Goal: Task Accomplishment & Management: Use online tool/utility

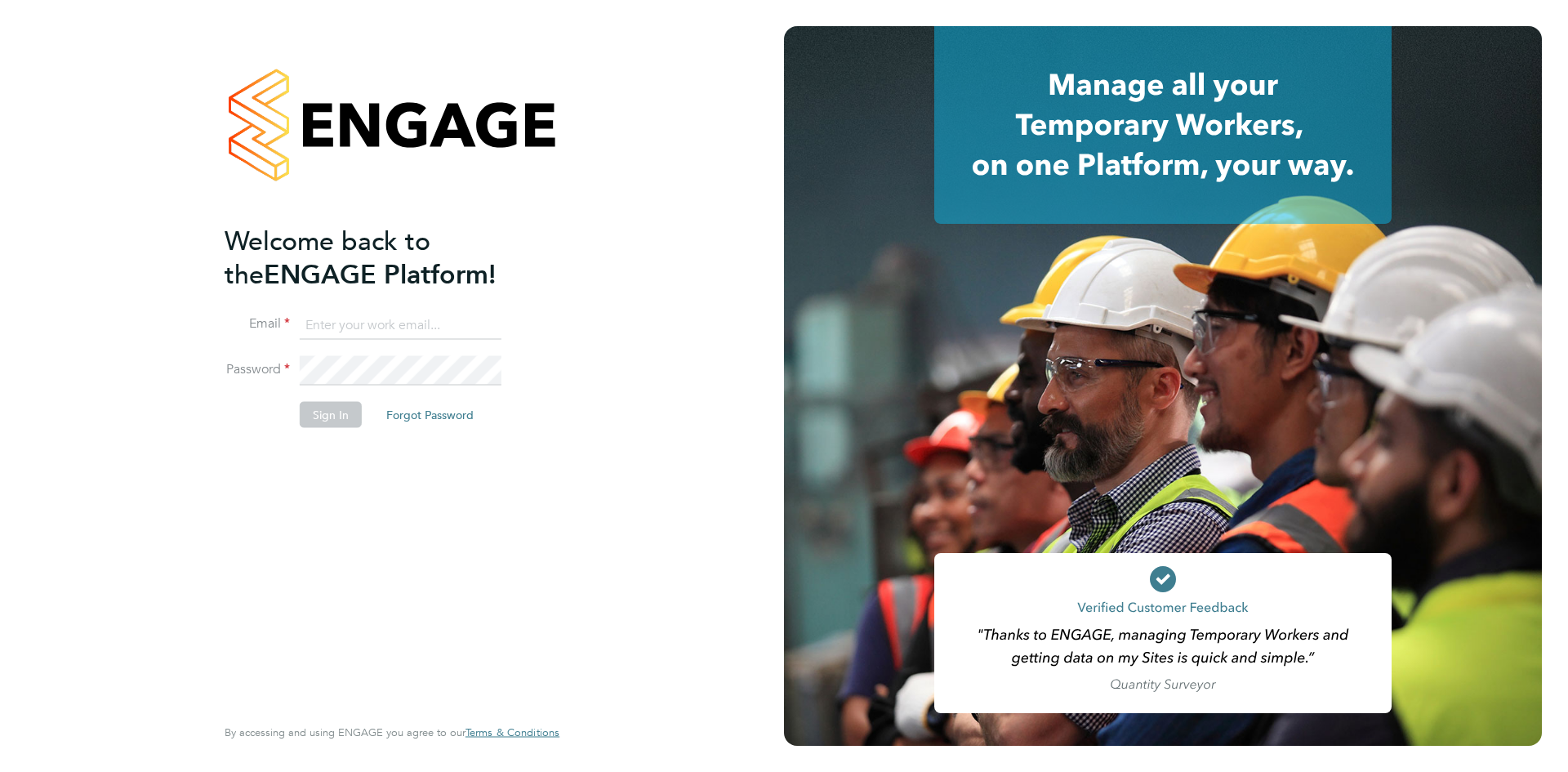
type input "[EMAIL_ADDRESS][DOMAIN_NAME]"
click at [343, 411] on button "Sign In" at bounding box center [331, 414] width 62 height 26
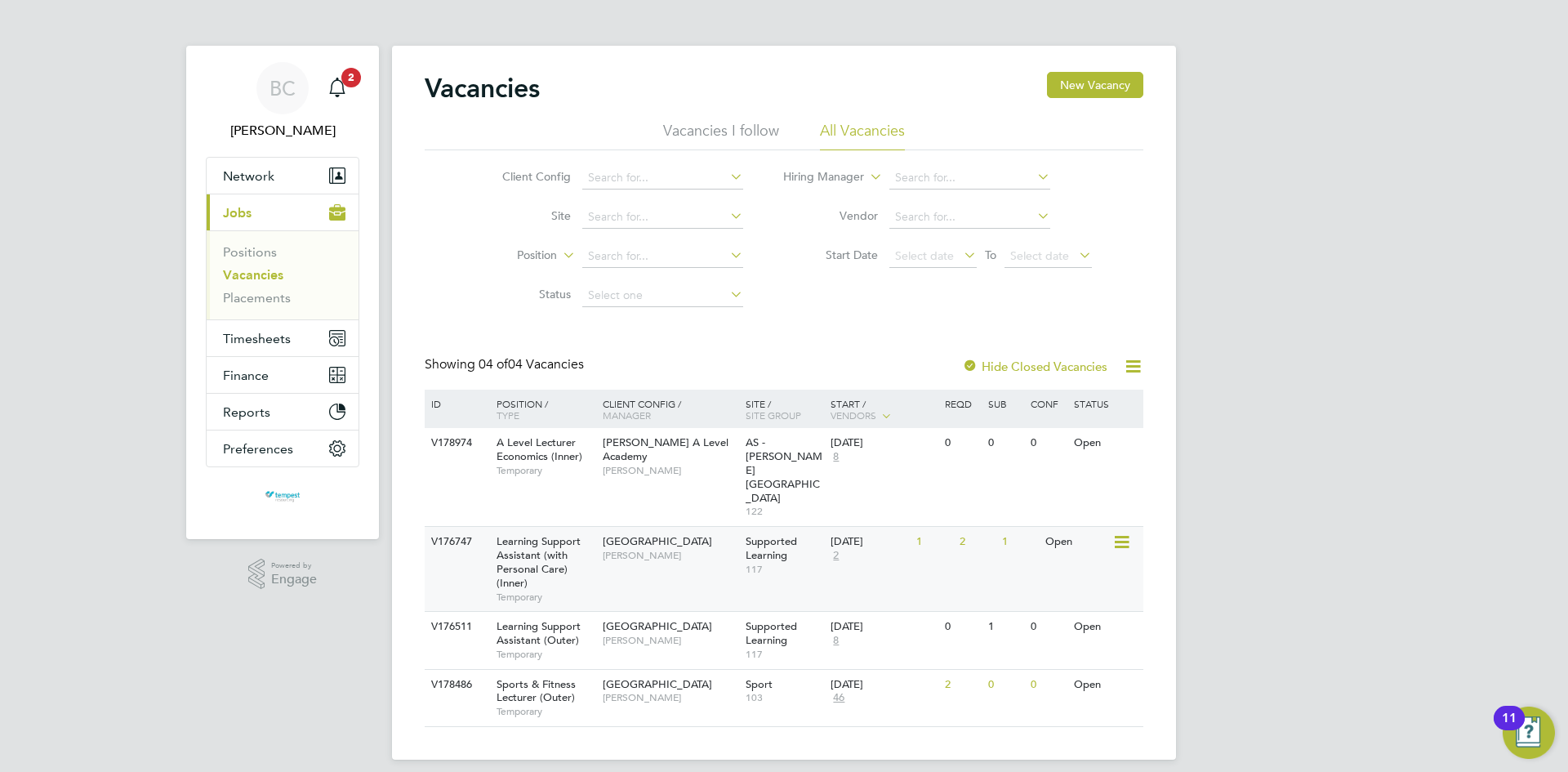
click at [1122, 532] on icon at bounding box center [1120, 542] width 16 height 20
click at [1099, 533] on li "View Details" at bounding box center [1083, 539] width 95 height 23
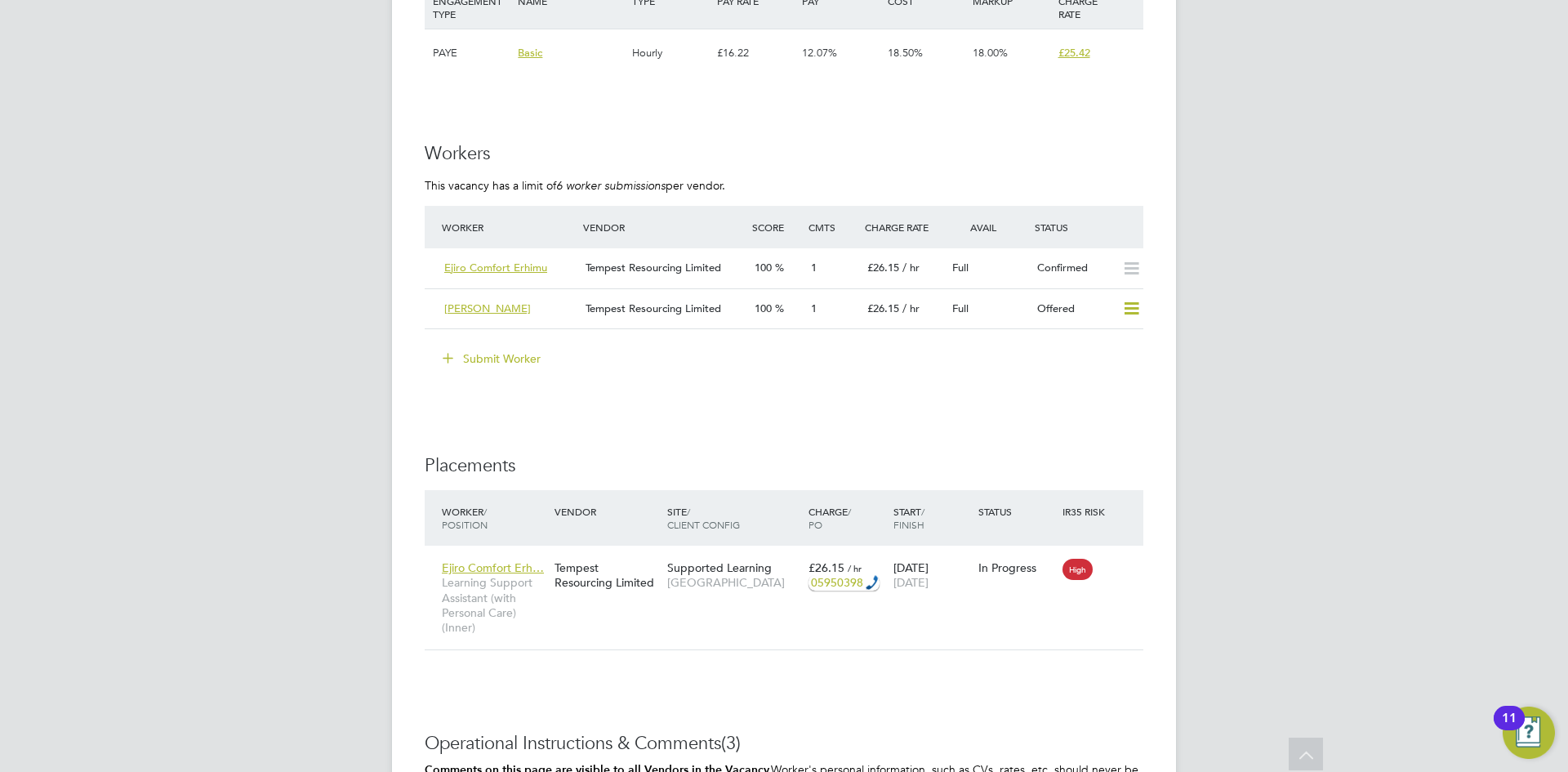
scroll to position [3103, 0]
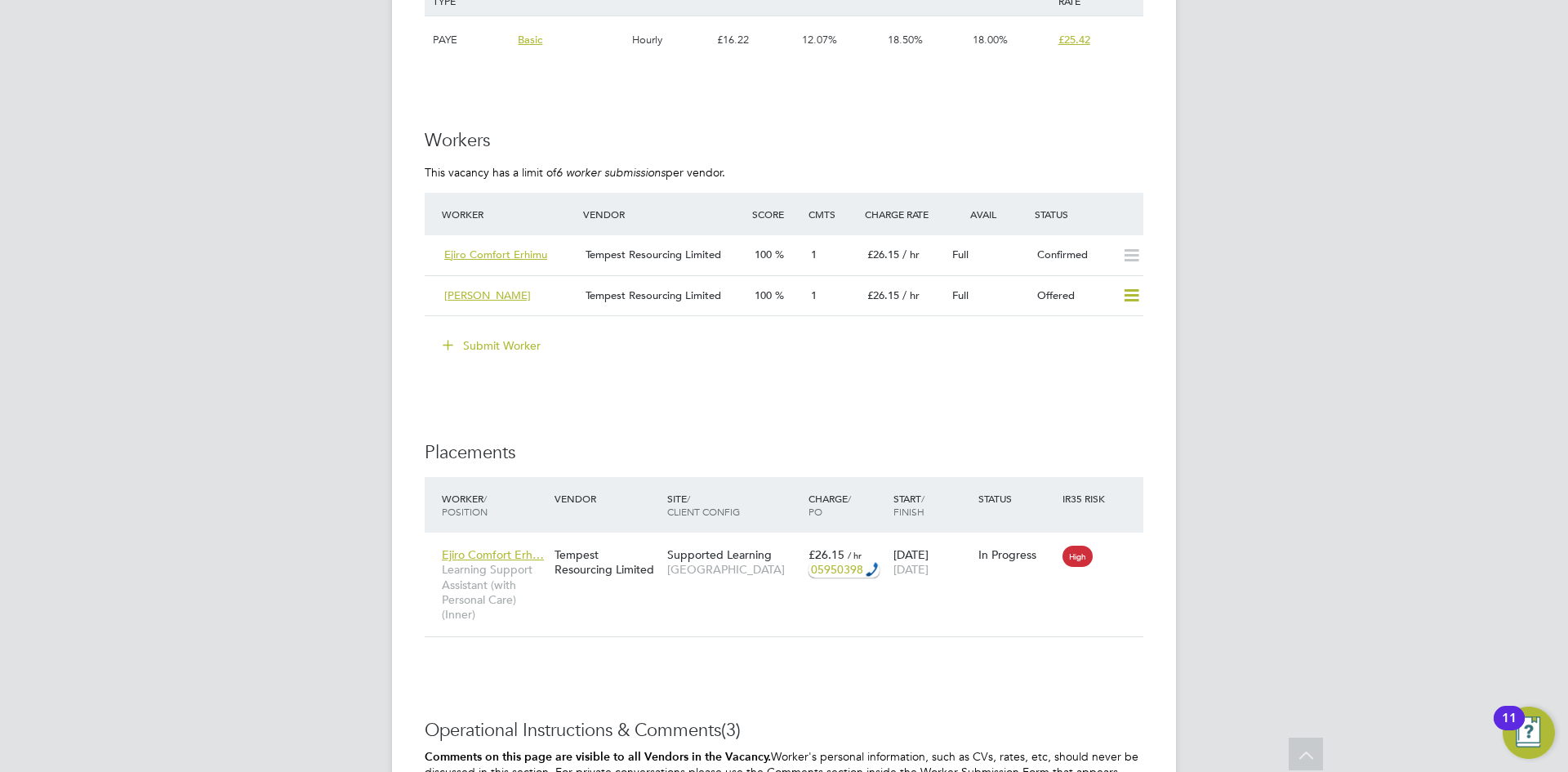
click at [518, 343] on button "Submit Worker" at bounding box center [492, 345] width 122 height 26
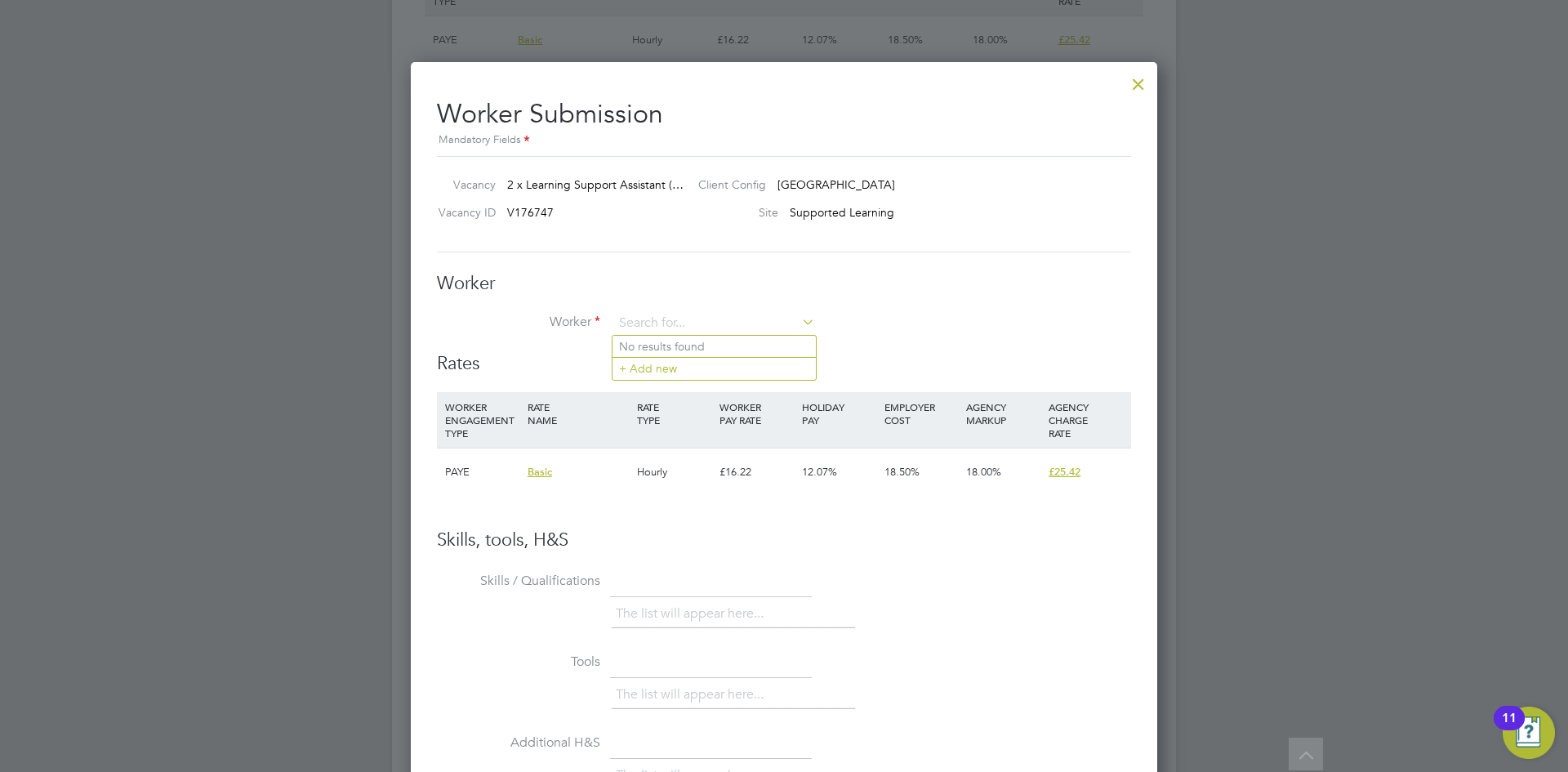
click at [1144, 83] on div at bounding box center [1138, 80] width 29 height 29
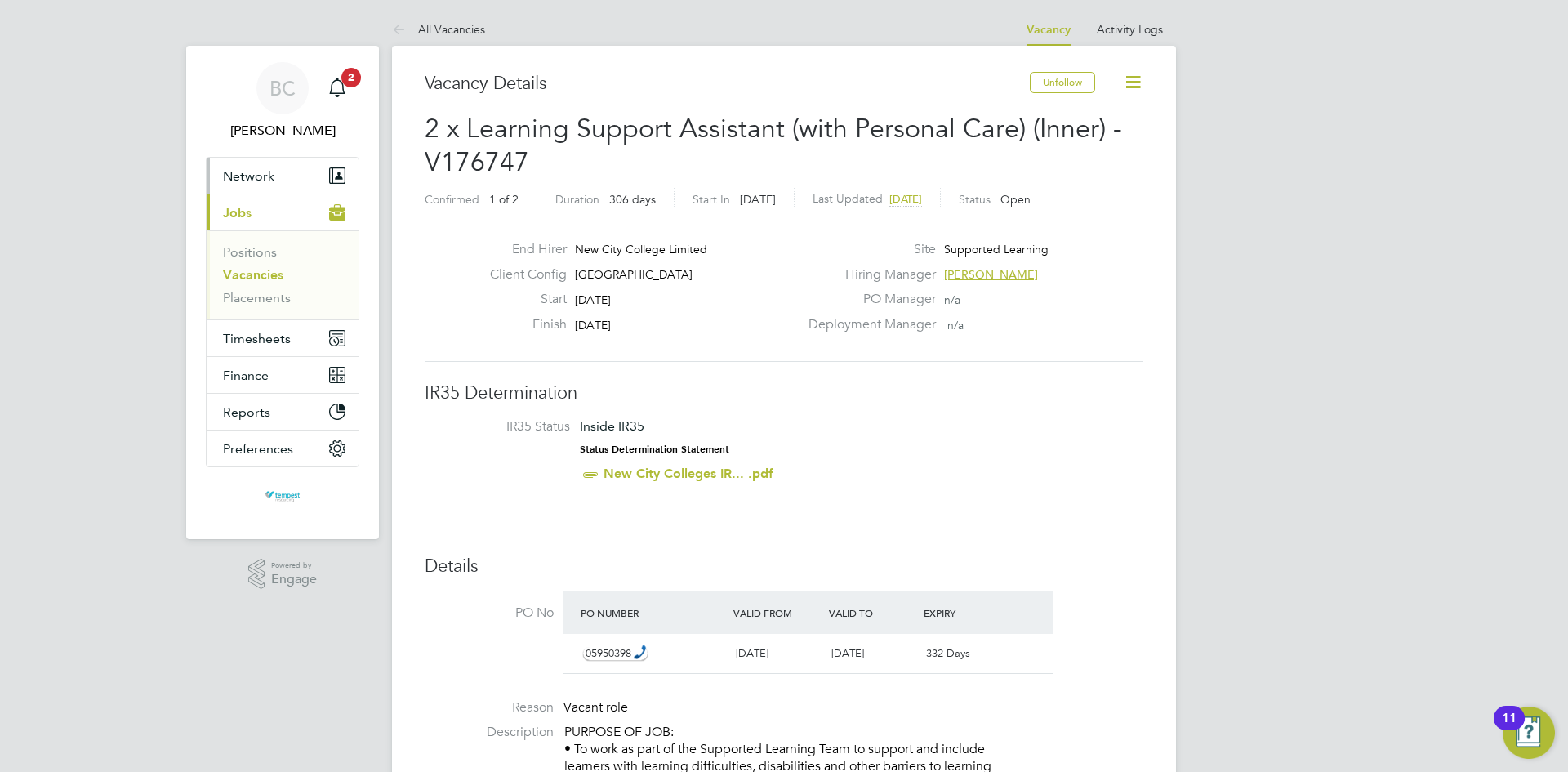
click at [265, 174] on span "Network" at bounding box center [248, 176] width 51 height 15
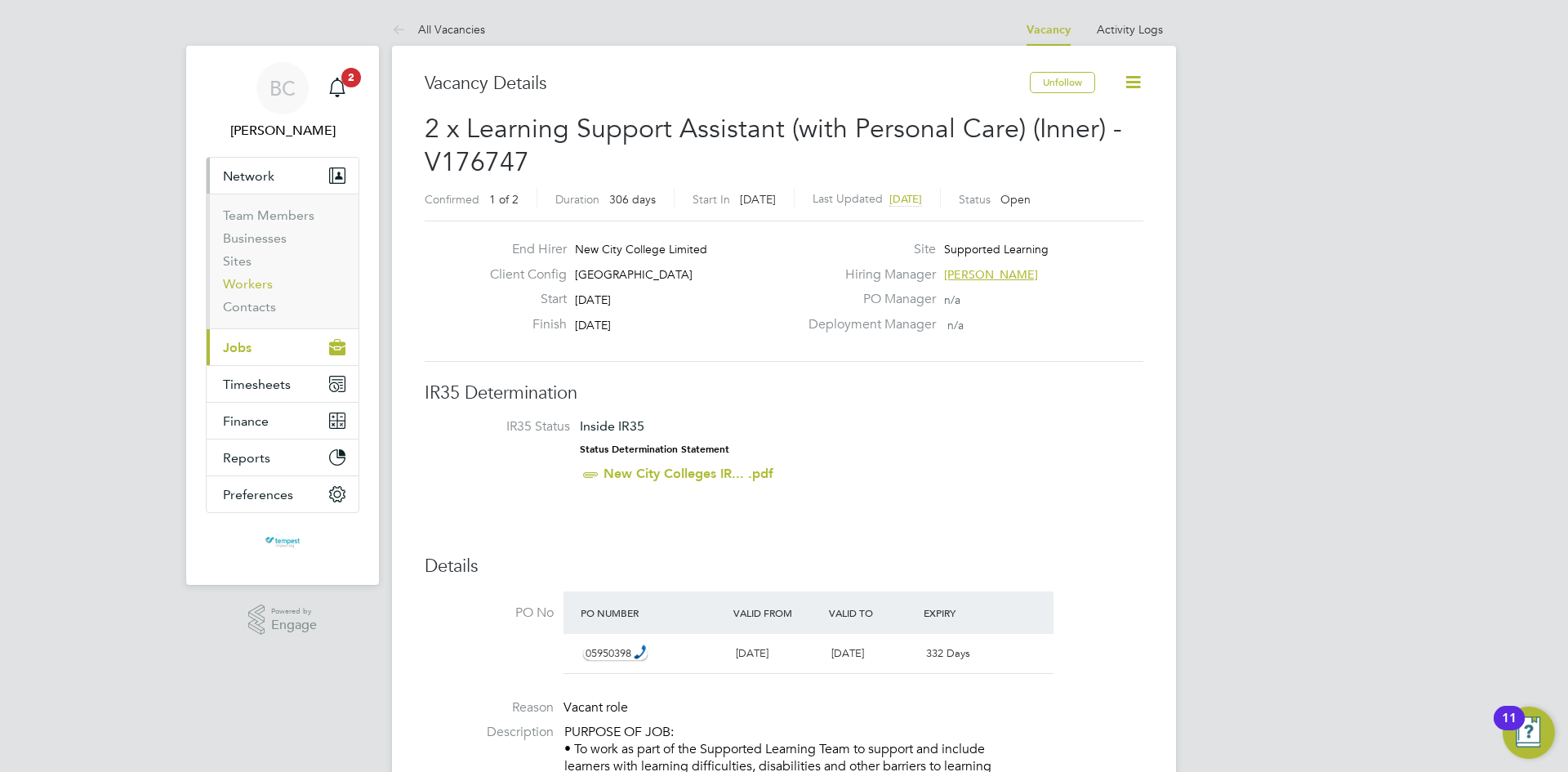
click at [259, 285] on link "Workers" at bounding box center [248, 283] width 50 height 15
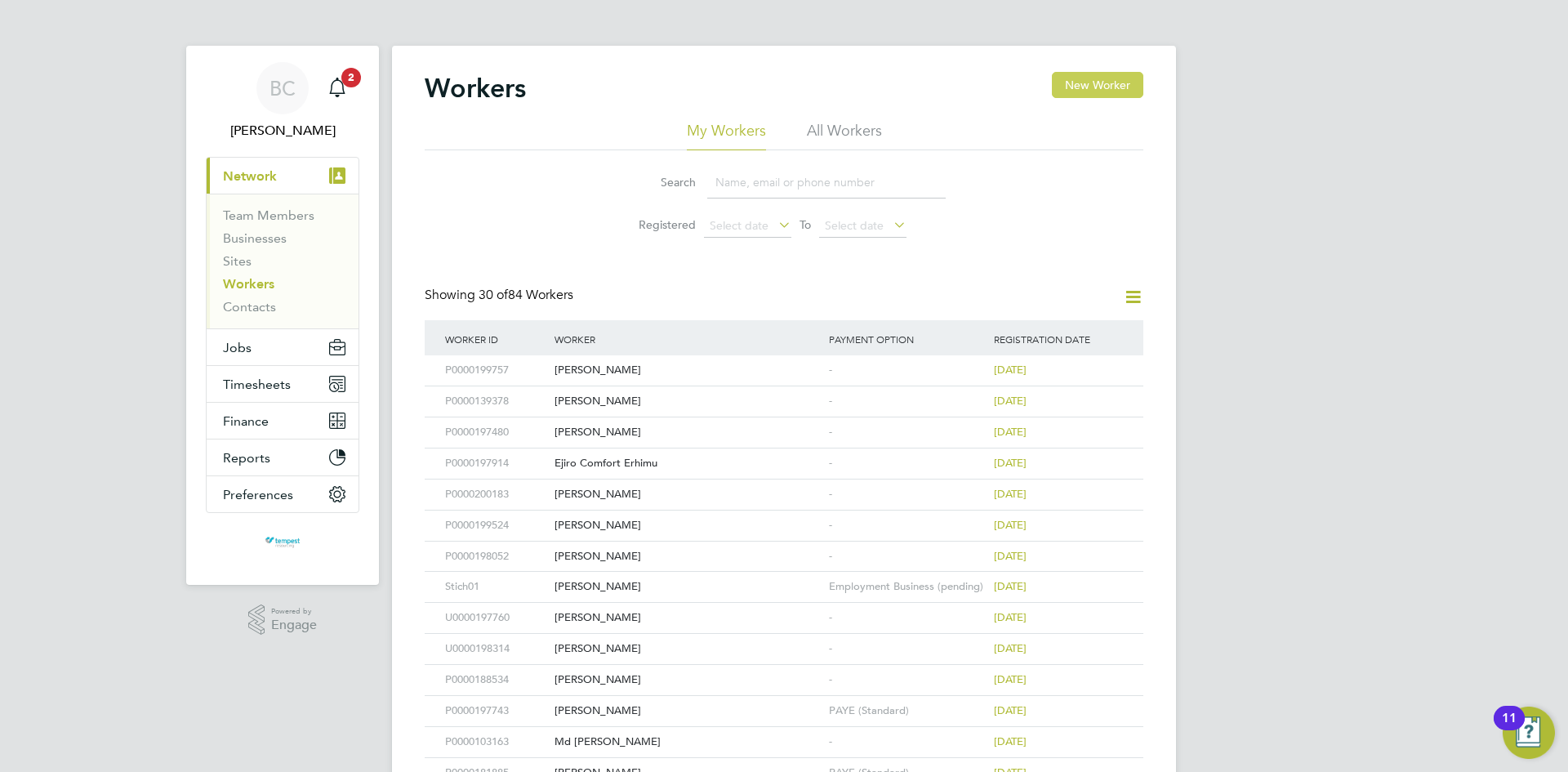
click at [1079, 83] on button "New Worker" at bounding box center [1097, 84] width 91 height 26
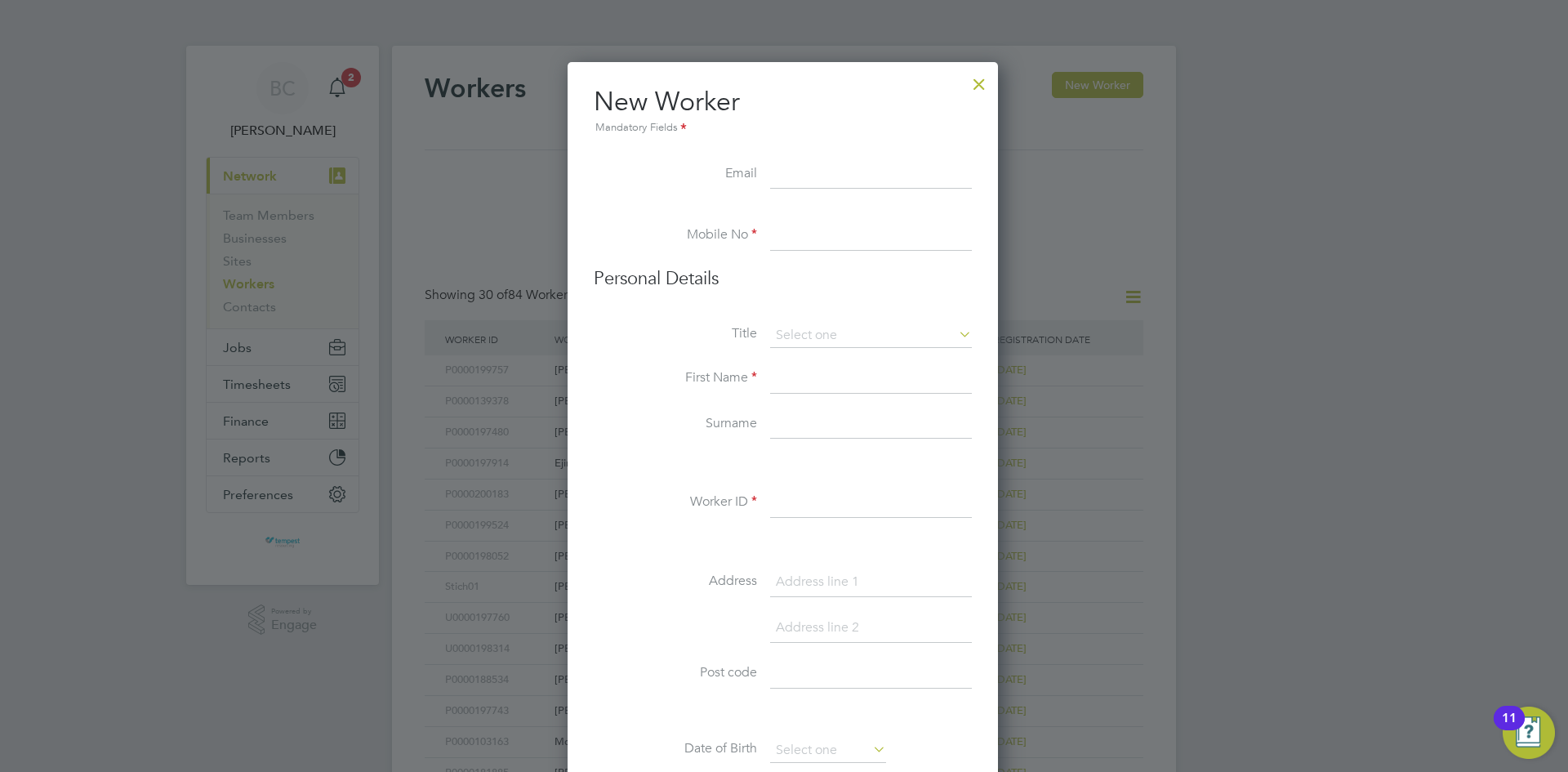
click at [983, 81] on div at bounding box center [979, 80] width 29 height 29
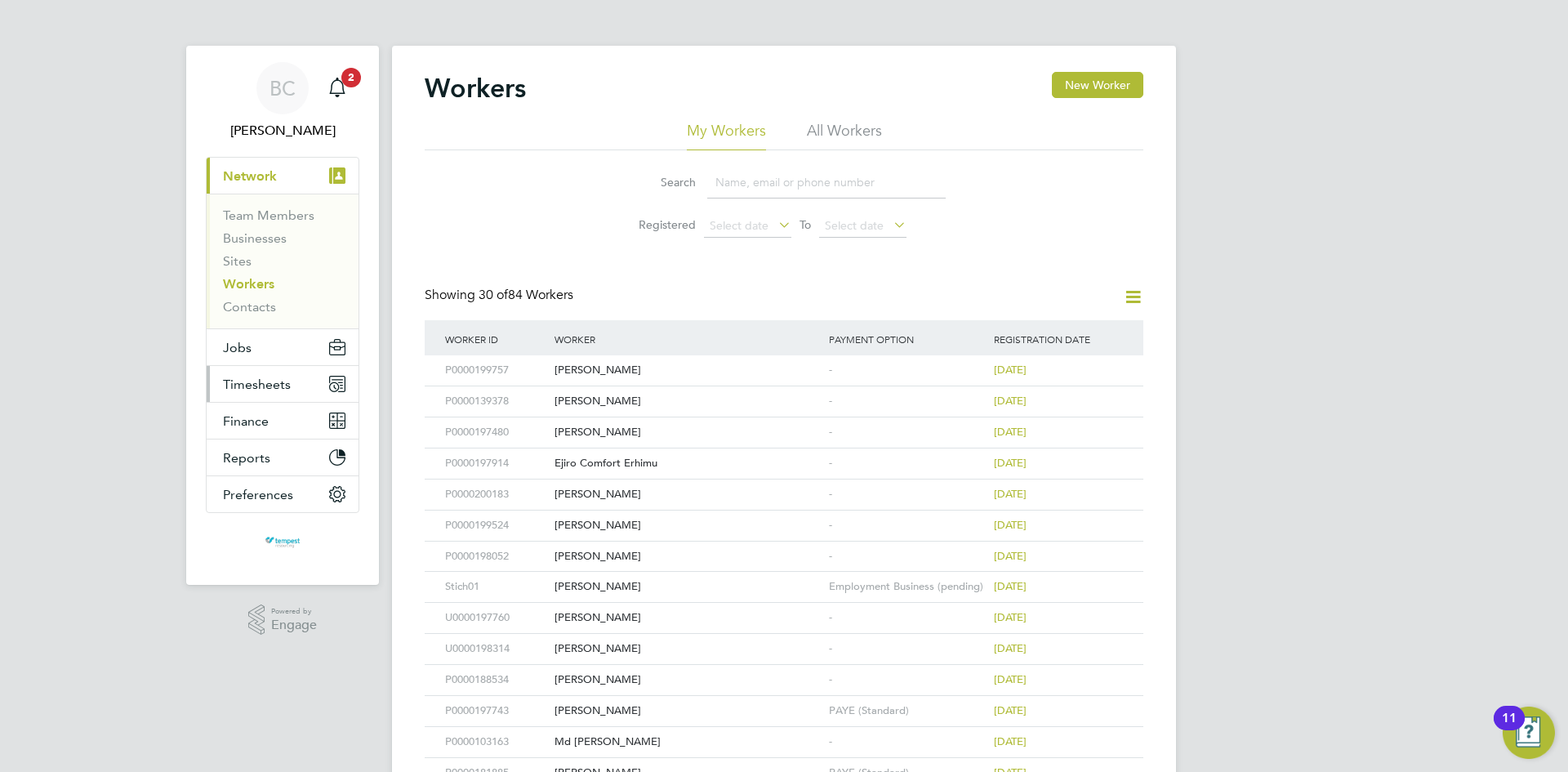
click at [256, 383] on span "Timesheets" at bounding box center [256, 383] width 67 height 15
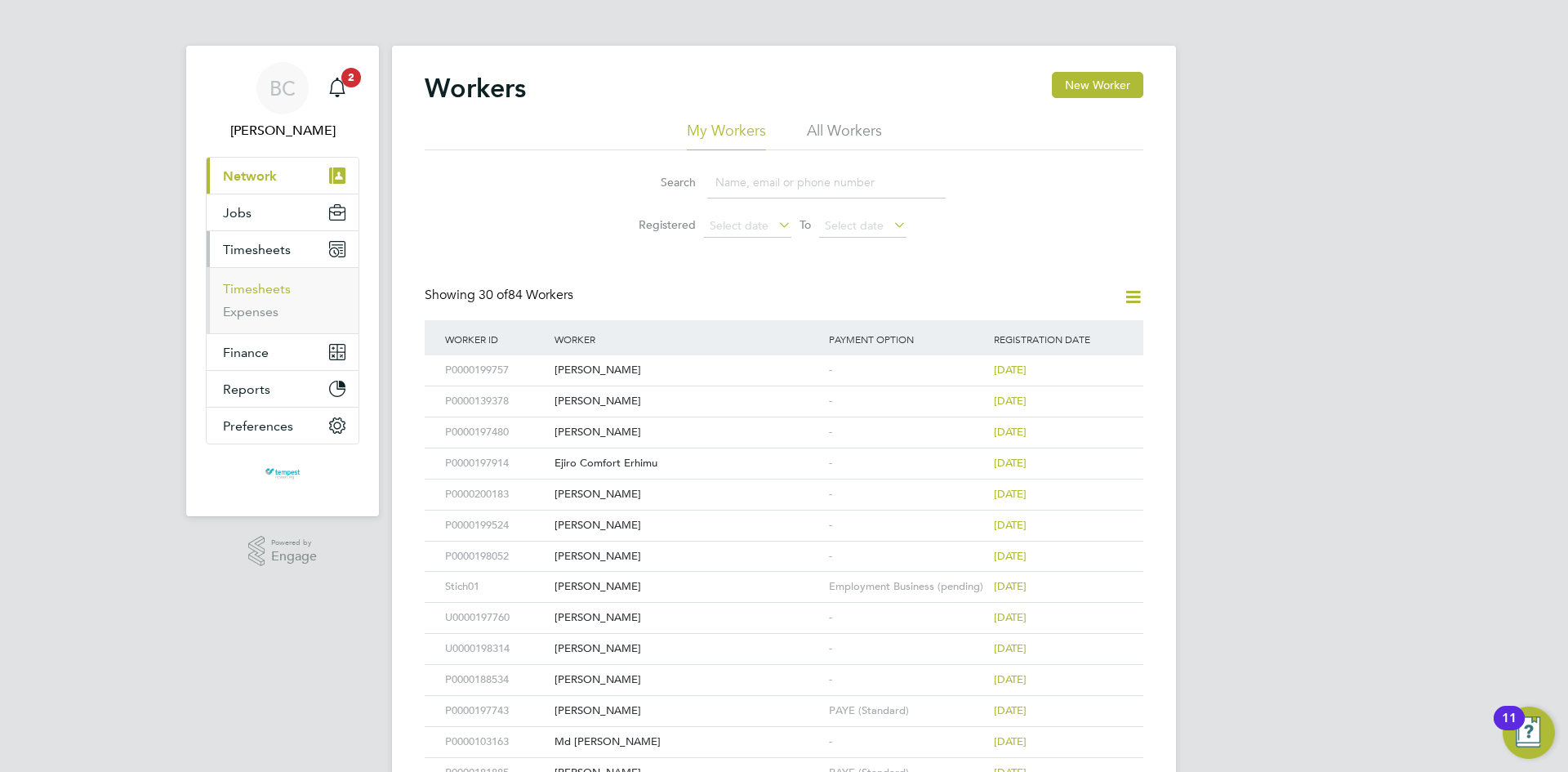
click at [252, 286] on link "Timesheets" at bounding box center [256, 288] width 67 height 15
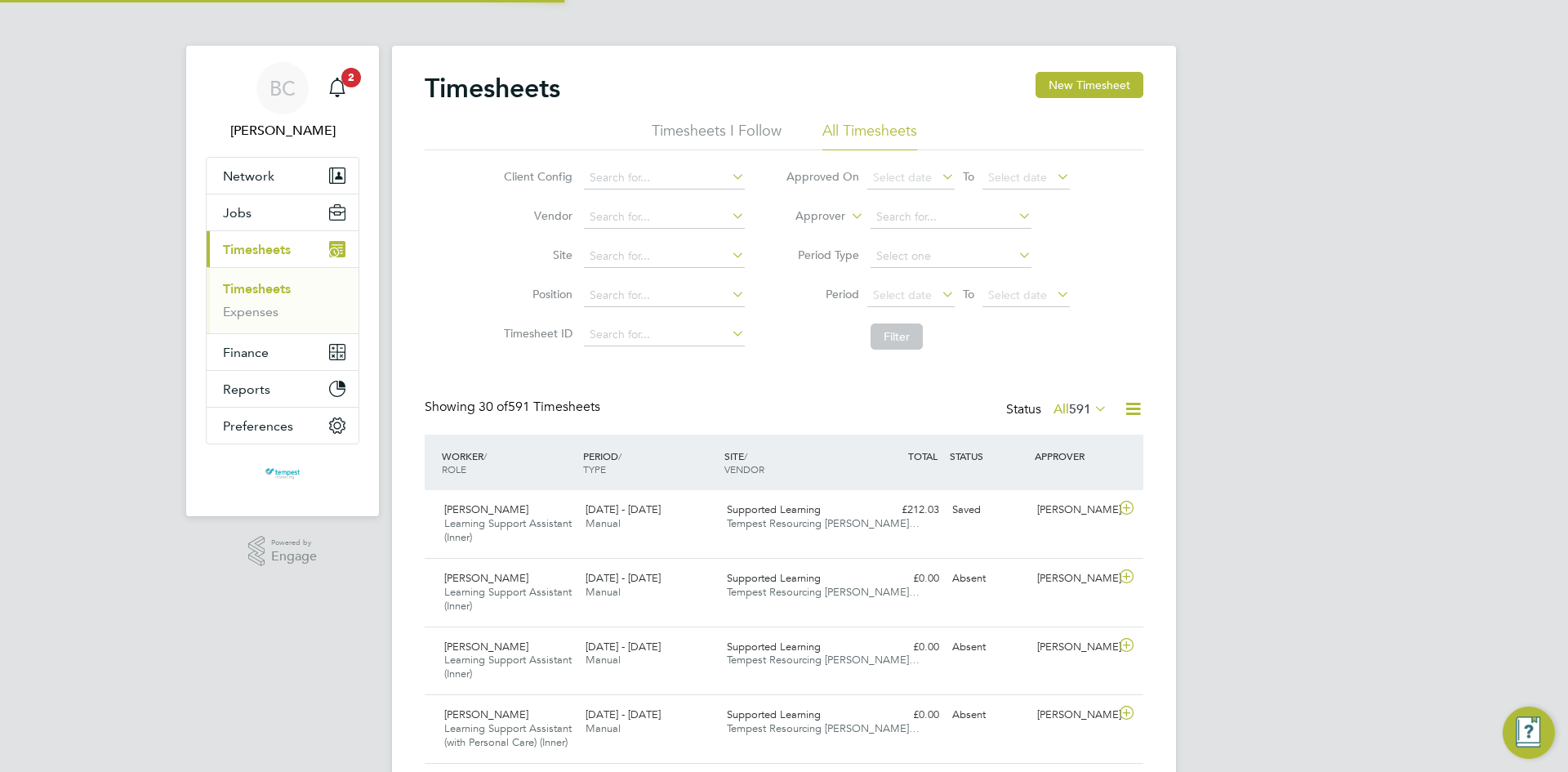
scroll to position [8, 8]
click at [1123, 508] on icon at bounding box center [1126, 508] width 20 height 13
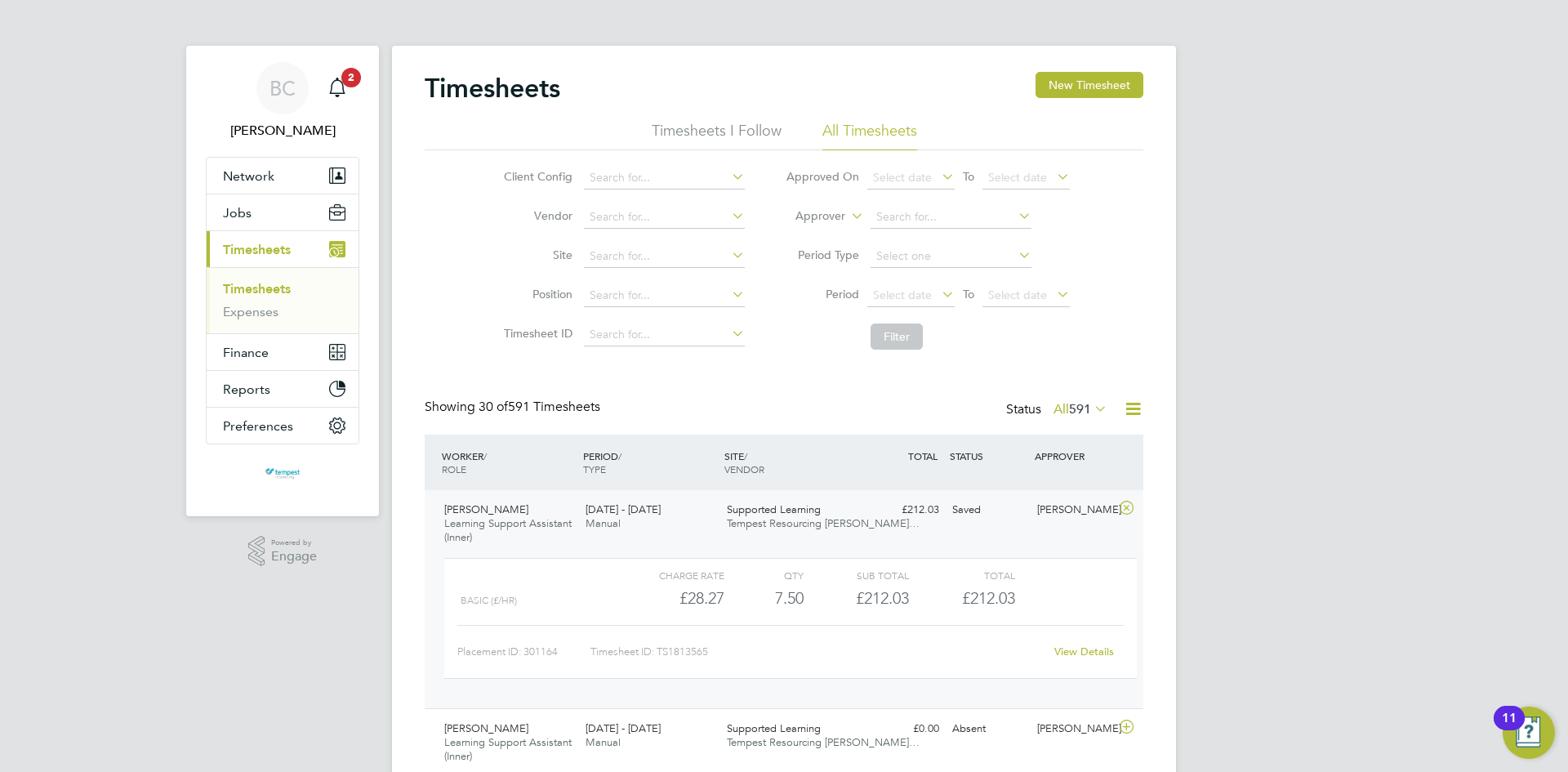
click at [1087, 646] on link "View Details" at bounding box center [1083, 651] width 59 height 14
